Goal: Task Accomplishment & Management: Manage account settings

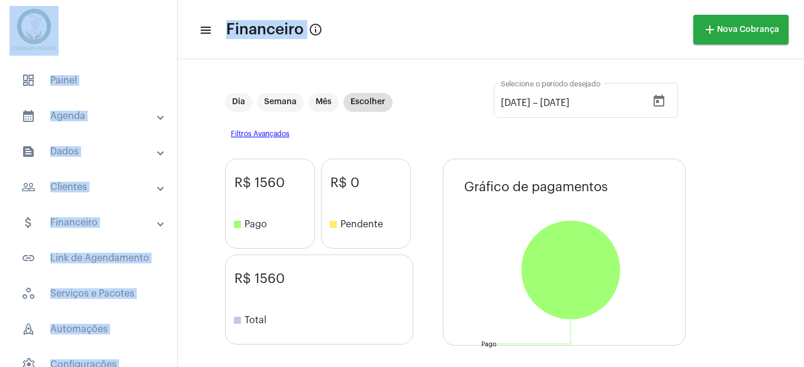
click at [109, 14] on div at bounding box center [88, 31] width 177 height 62
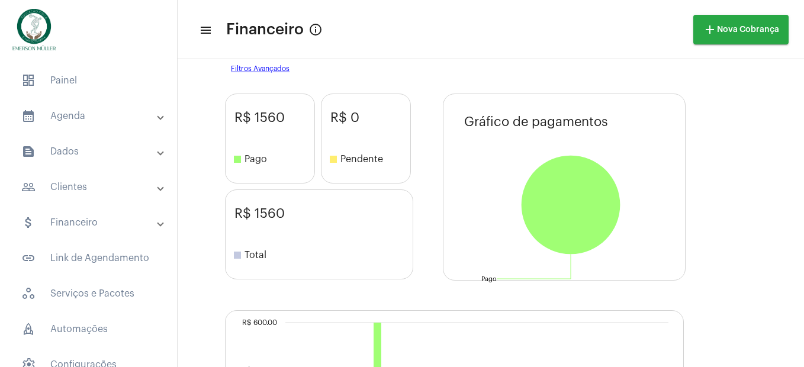
scroll to position [197, 0]
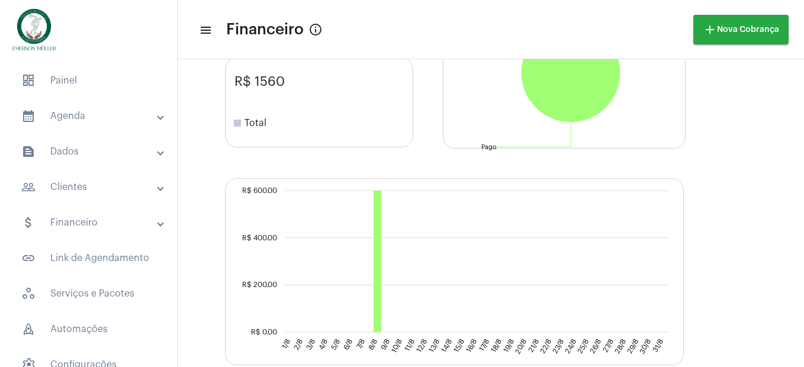
click at [62, 114] on mat-panel-title "calendar_month_outlined Agenda" at bounding box center [89, 116] width 137 height 14
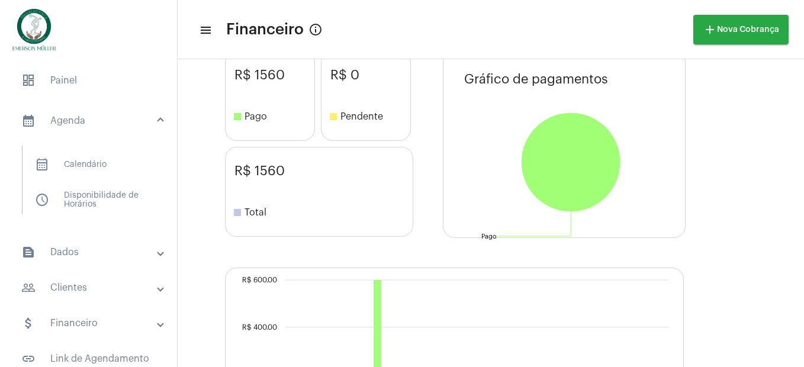
scroll to position [0, 0]
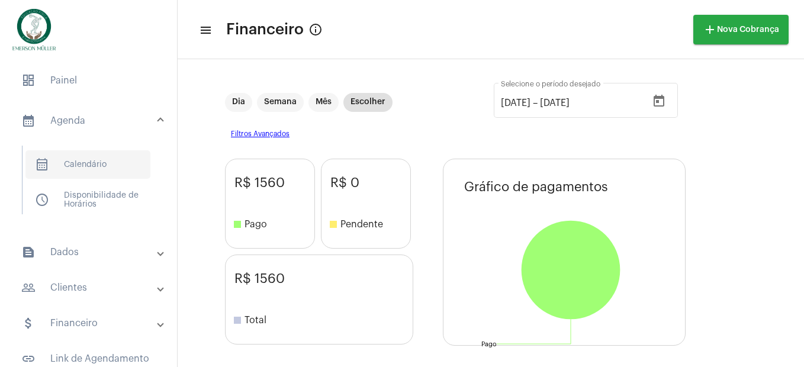
click at [54, 164] on span "calendar_month_outlined Calendário" at bounding box center [87, 164] width 125 height 28
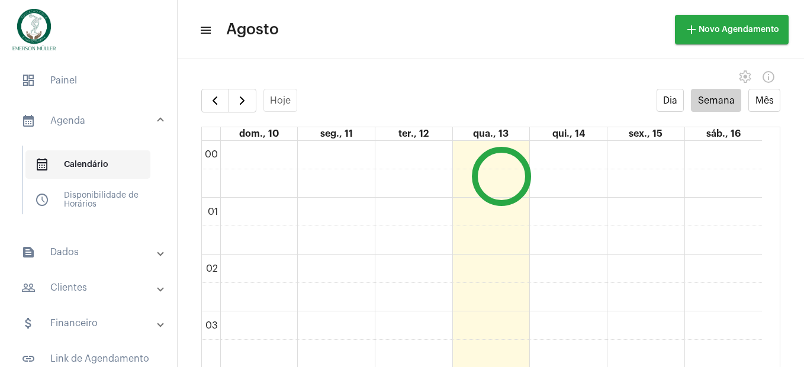
scroll to position [342, 0]
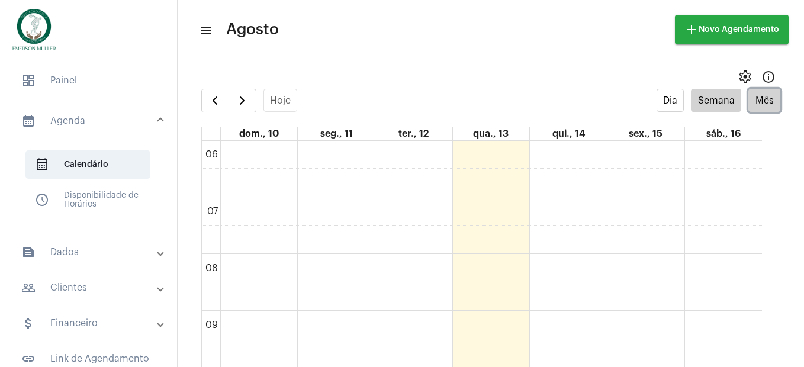
click at [764, 105] on button "Mês" at bounding box center [764, 100] width 32 height 23
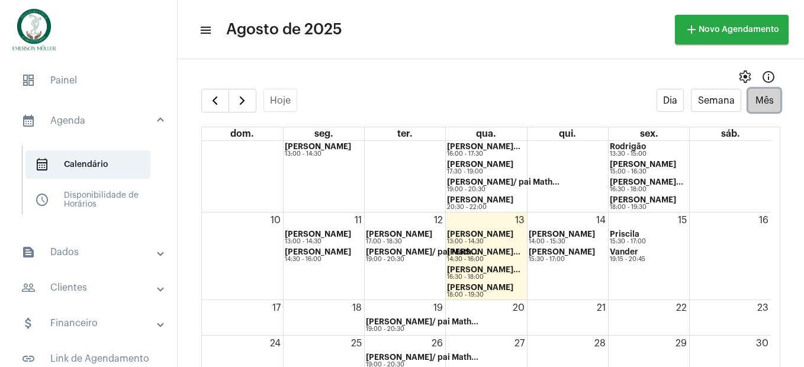
scroll to position [102, 0]
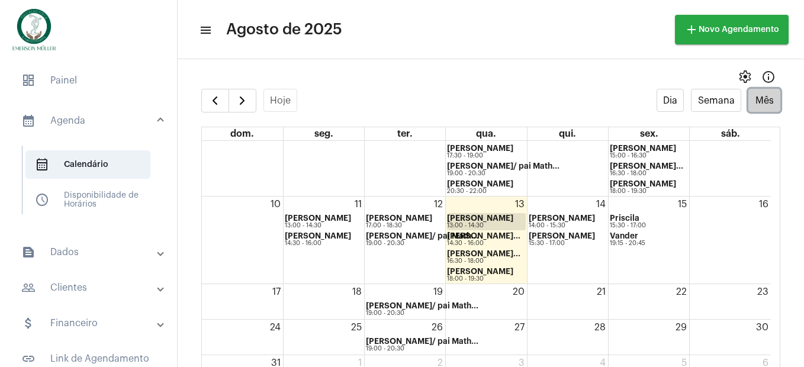
click at [474, 218] on strong "[PERSON_NAME]" at bounding box center [480, 218] width 66 height 8
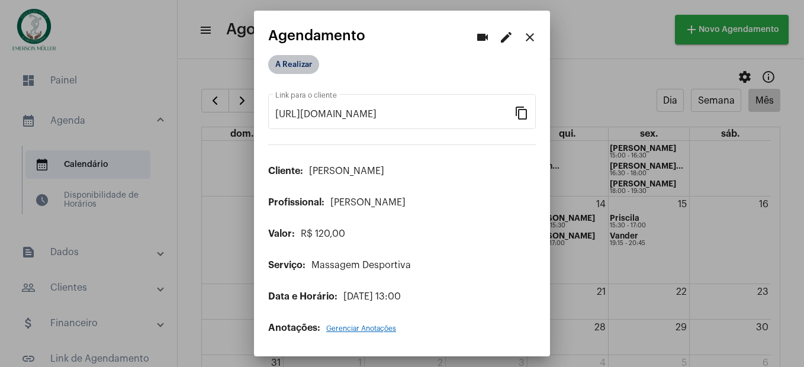
click at [283, 64] on mat-chip "A Realizar" at bounding box center [293, 64] width 51 height 19
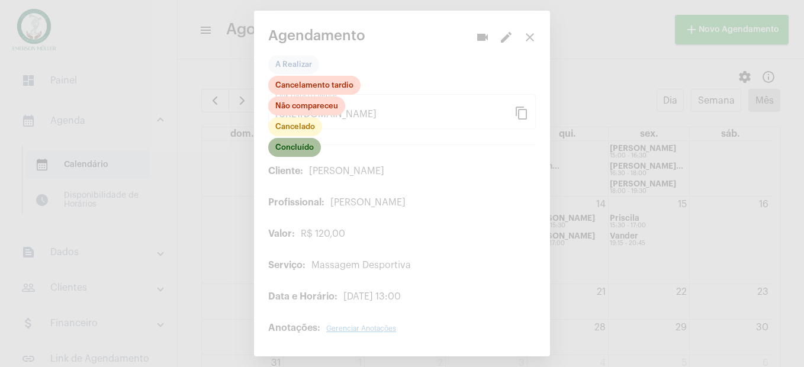
click at [286, 150] on mat-chip "Concluído" at bounding box center [294, 147] width 53 height 19
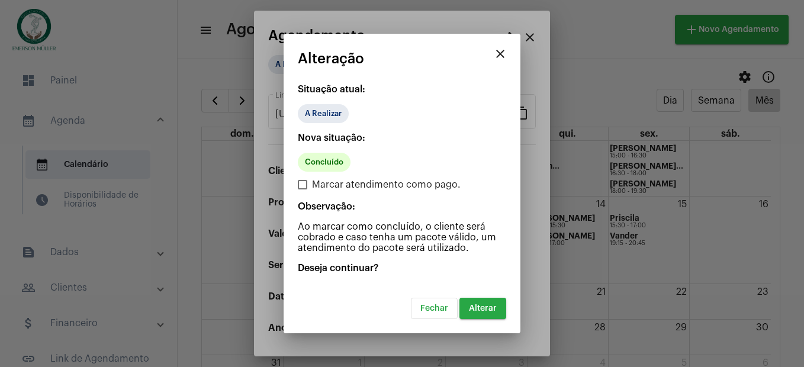
click at [484, 314] on button "Alterar" at bounding box center [482, 308] width 47 height 21
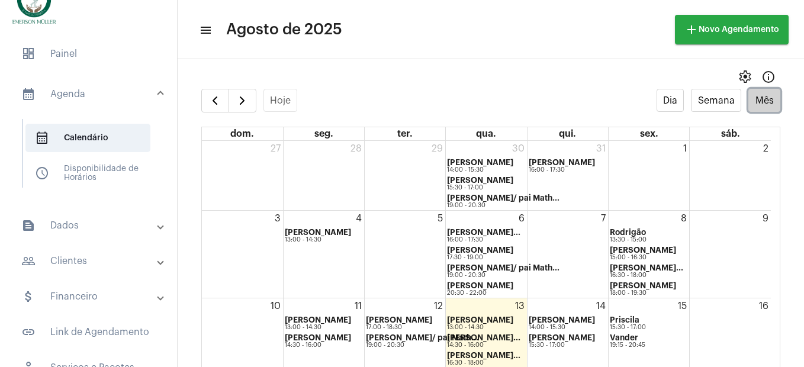
scroll to position [40, 0]
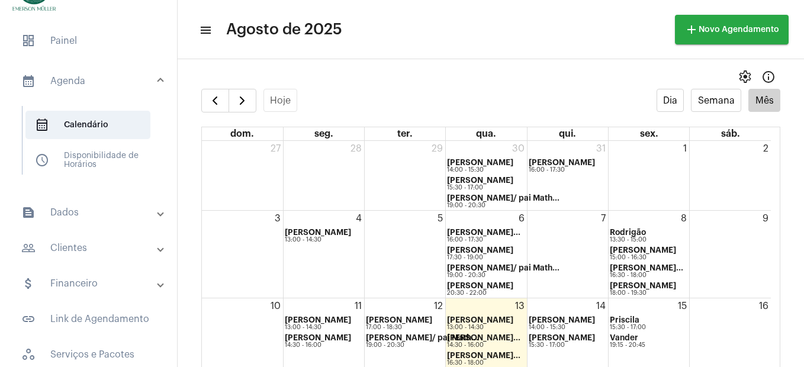
click at [94, 272] on mat-expansion-panel-header "attach_money Financeiro" at bounding box center [92, 283] width 170 height 28
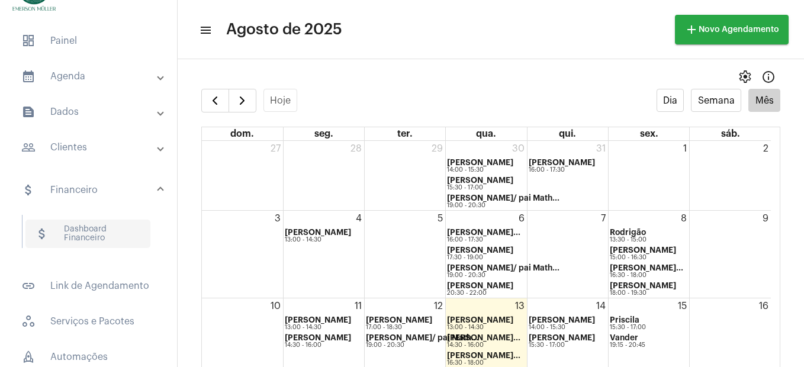
click at [66, 226] on span "attach_money Dashboard Financeiro" at bounding box center [87, 234] width 125 height 28
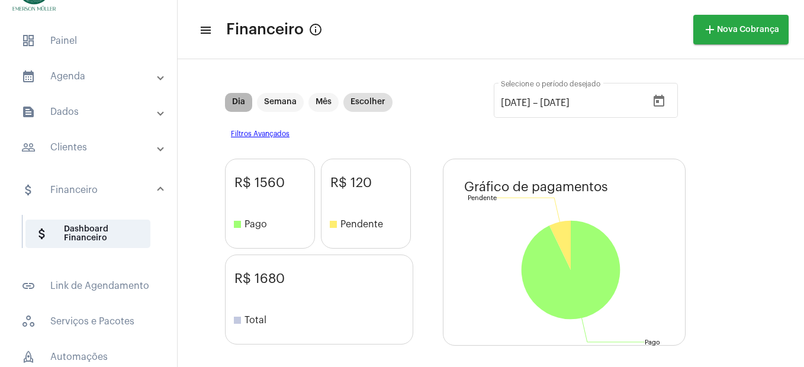
click at [238, 96] on mat-chip "Dia" at bounding box center [238, 102] width 27 height 19
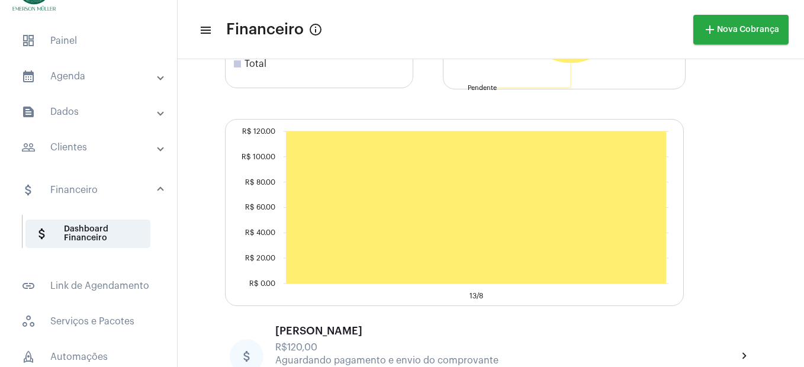
scroll to position [295, 0]
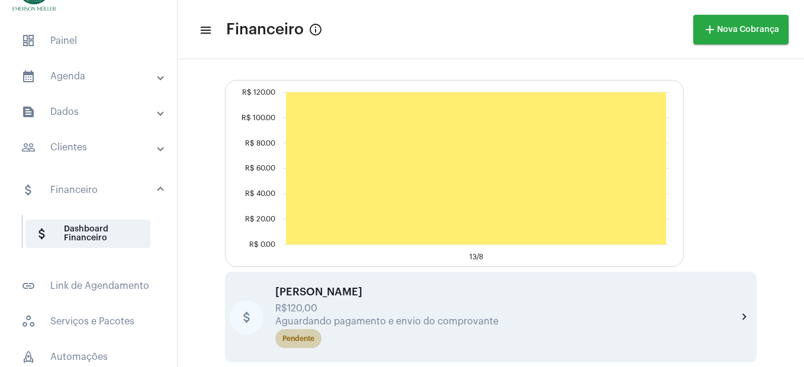
click at [291, 341] on div "Pendente" at bounding box center [298, 339] width 32 height 8
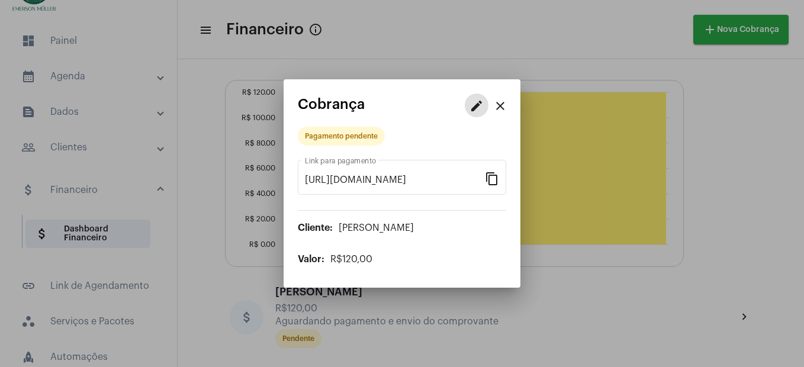
click at [472, 112] on mat-icon "edit" at bounding box center [476, 106] width 14 height 14
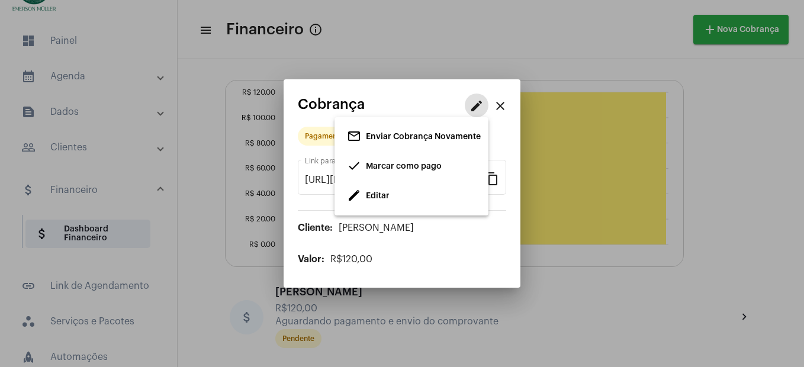
click at [395, 167] on span "Marcar como pago" at bounding box center [404, 166] width 76 height 8
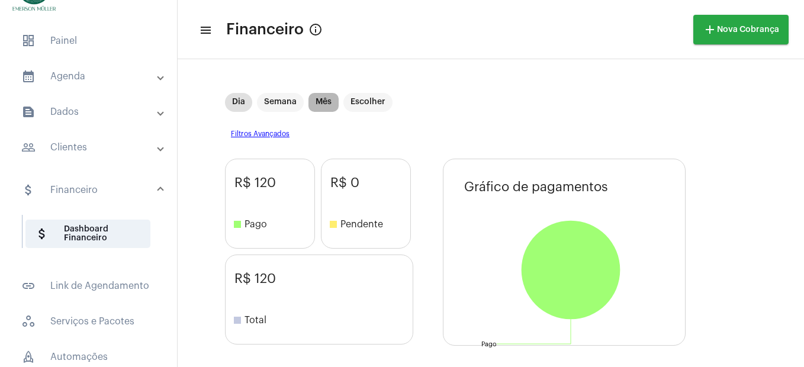
click at [324, 97] on mat-chip "Mês" at bounding box center [323, 102] width 30 height 19
click at [233, 105] on mat-chip "Dia" at bounding box center [238, 102] width 27 height 19
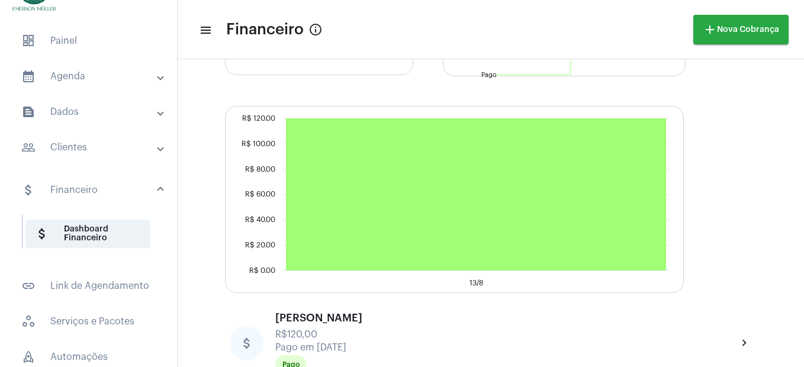
scroll to position [295, 0]
